Goal: Information Seeking & Learning: Learn about a topic

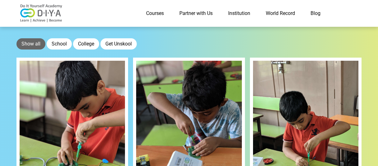
click at [154, 14] on link "Courses" at bounding box center [154, 13] width 33 height 12
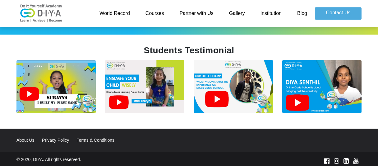
scroll to position [884, 0]
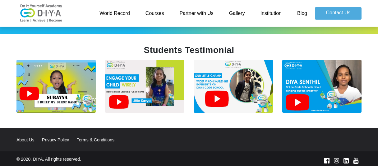
click at [298, 97] on img at bounding box center [321, 86] width 79 height 53
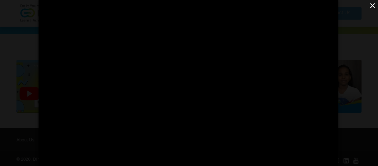
click at [372, 5] on button "×" at bounding box center [372, 5] width 11 height 11
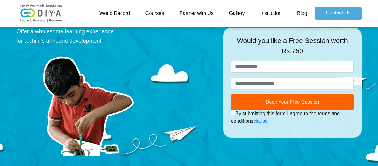
scroll to position [0, 0]
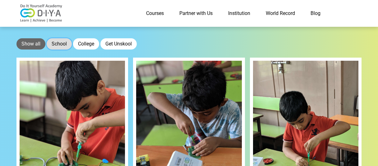
click at [64, 45] on button "School" at bounding box center [59, 43] width 25 height 11
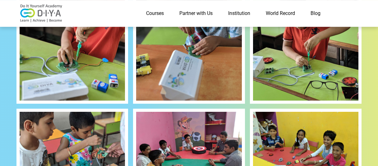
scroll to position [102, 0]
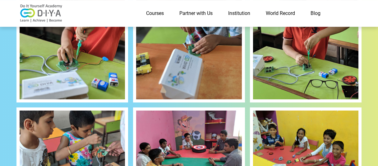
click at [175, 77] on img at bounding box center [188, 29] width 105 height 140
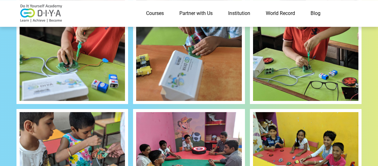
scroll to position [0, 0]
